Goal: Navigation & Orientation: Understand site structure

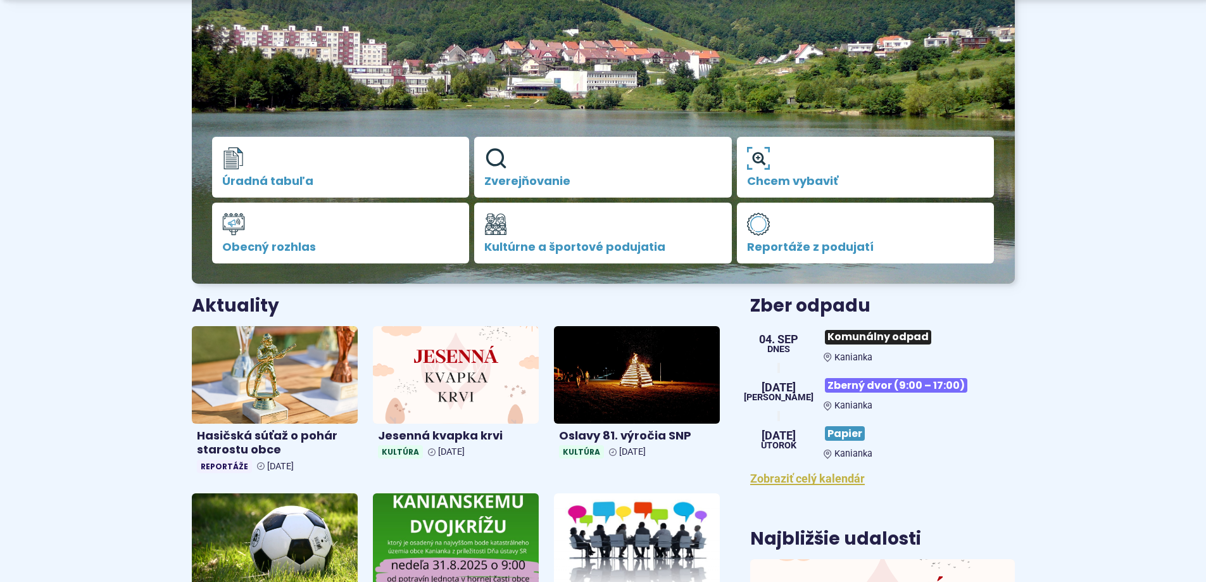
scroll to position [316, 0]
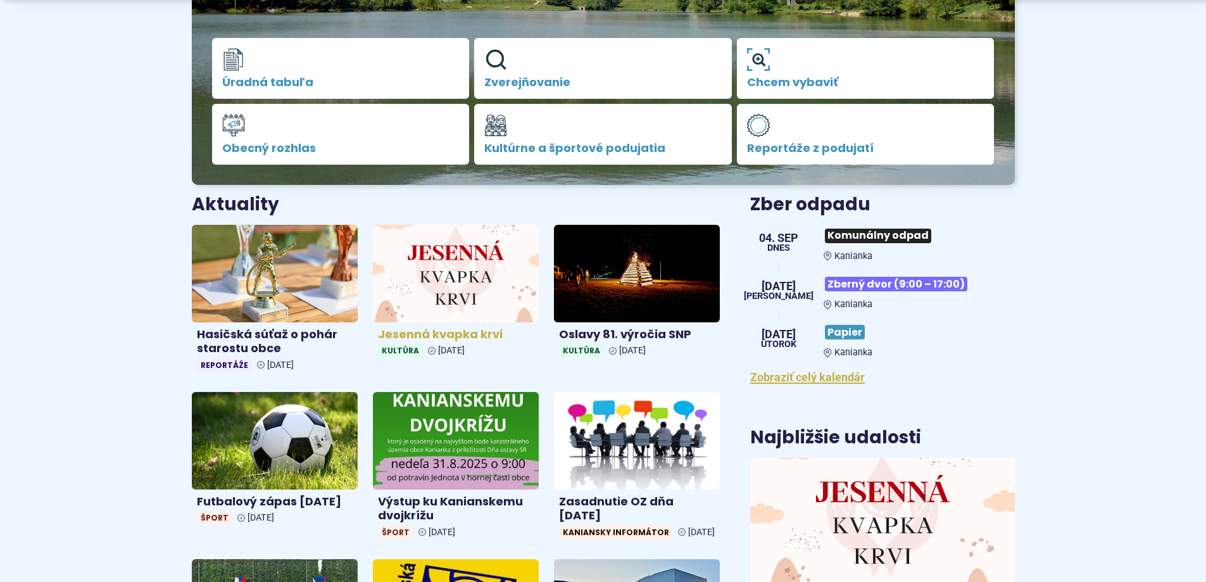
click at [476, 272] on img at bounding box center [455, 273] width 191 height 112
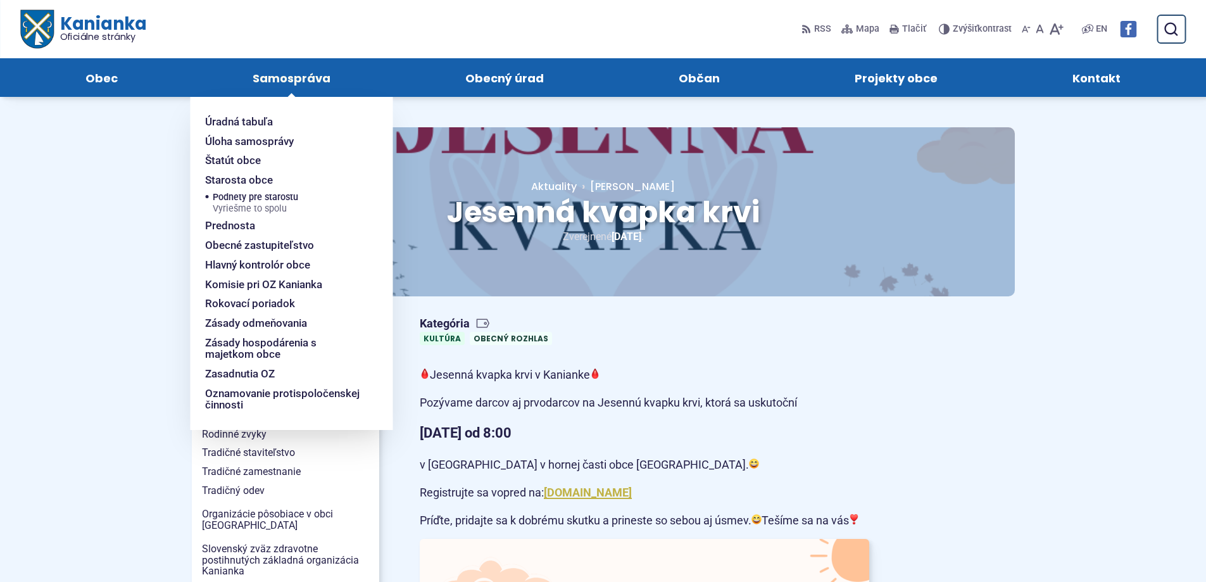
click at [297, 78] on span "Samospráva" at bounding box center [292, 77] width 78 height 39
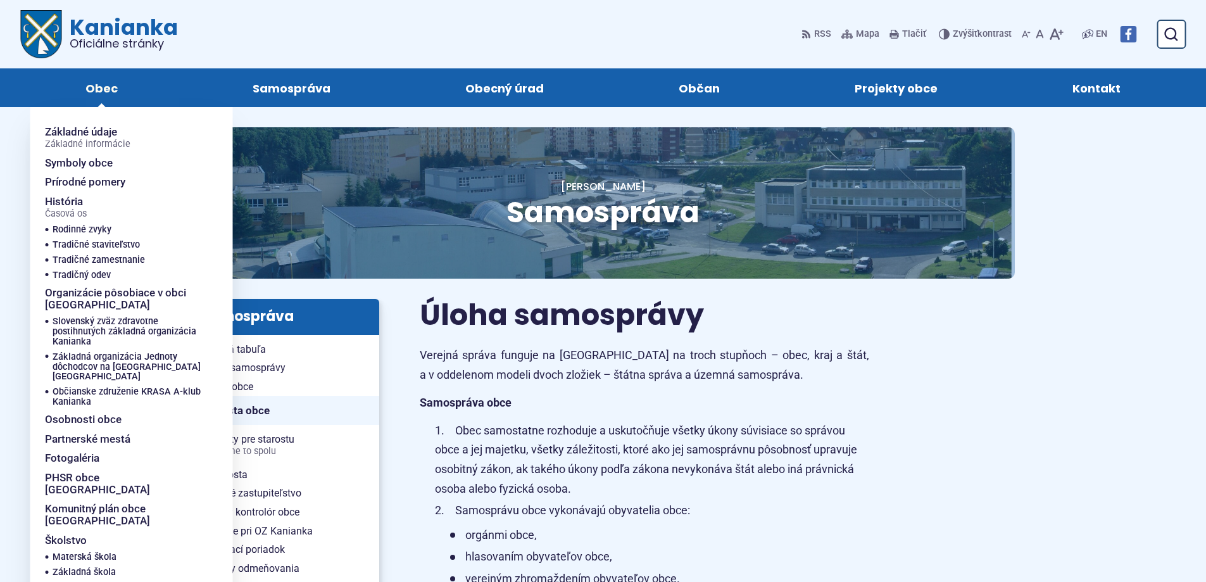
click at [103, 89] on span "Obec" at bounding box center [101, 87] width 32 height 39
